Goal: Navigation & Orientation: Find specific page/section

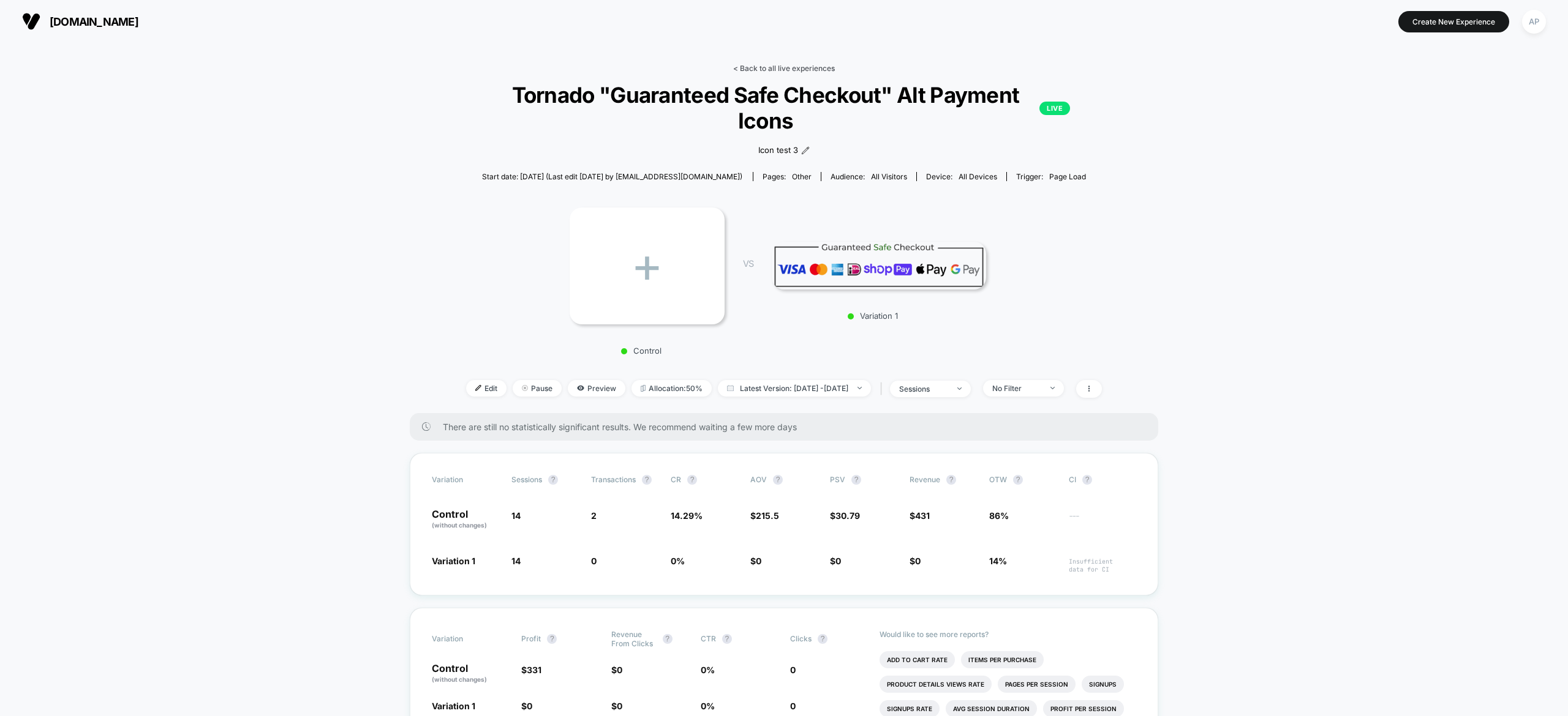
drag, startPoint x: 758, startPoint y: 75, endPoint x: 768, endPoint y: 69, distance: 11.7
click at [768, 69] on div "< Back to all live experiences Tornado "Guaranteed Safe Checkout" Alt Payment I…" at bounding box center [784, 238] width 636 height 349
click at [768, 69] on link "< Back to all live experiences" at bounding box center [784, 68] width 101 height 9
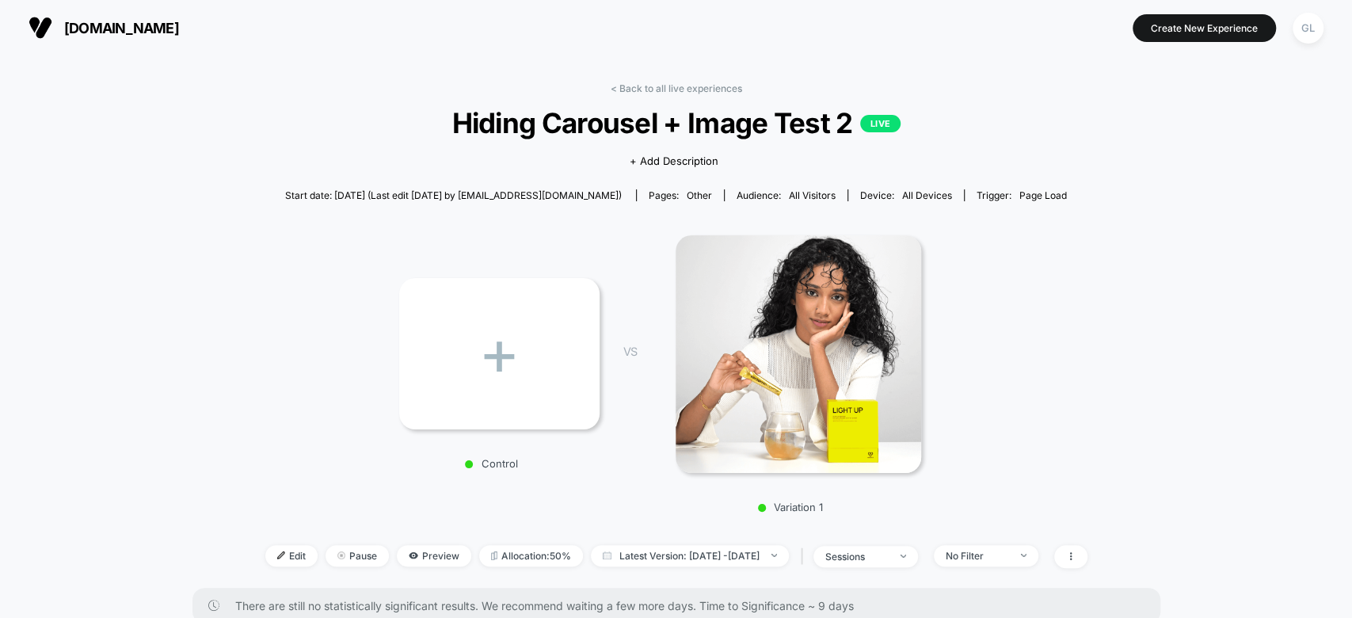
drag, startPoint x: 946, startPoint y: 65, endPoint x: 877, endPoint y: 44, distance: 72.7
click at [877, 44] on section at bounding box center [675, 28] width 427 height 40
drag, startPoint x: 979, startPoint y: 50, endPoint x: 936, endPoint y: 40, distance: 44.0
click at [936, 40] on section "Create New Experience GL" at bounding box center [1114, 28] width 427 height 40
drag, startPoint x: 936, startPoint y: 40, endPoint x: 906, endPoint y: 36, distance: 30.3
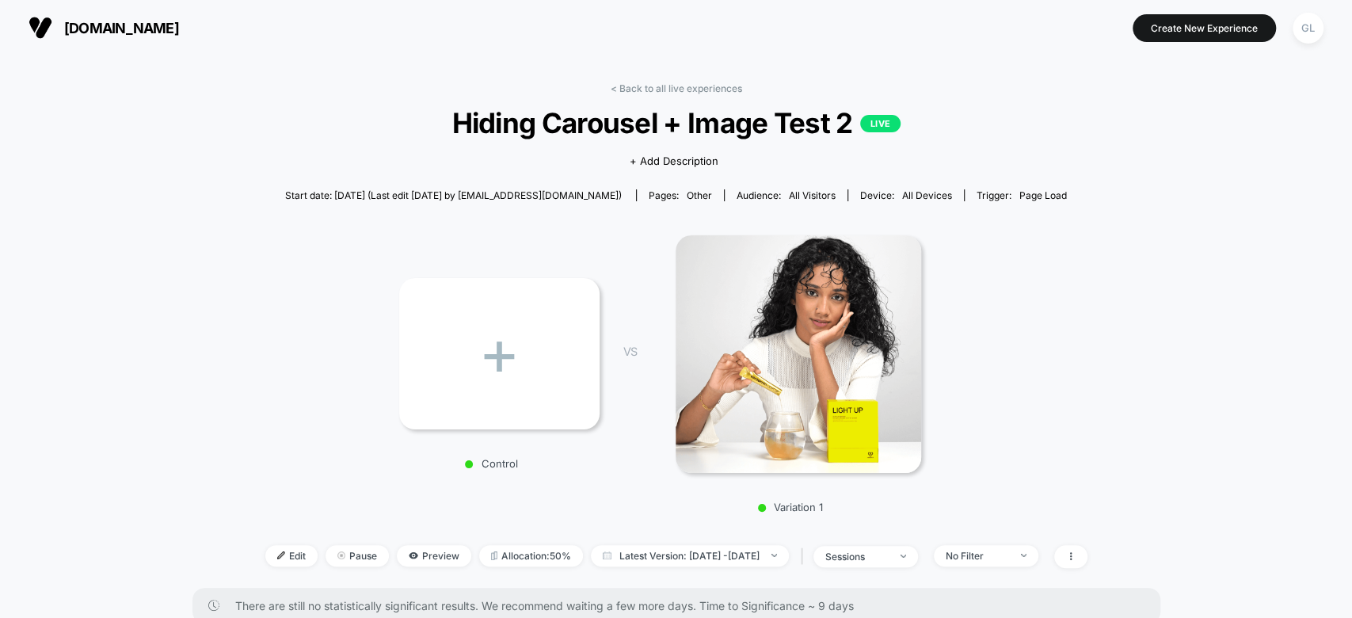
click at [906, 36] on section "Create New Experience GL" at bounding box center [1114, 28] width 427 height 40
